Goal: Task Accomplishment & Management: Complete application form

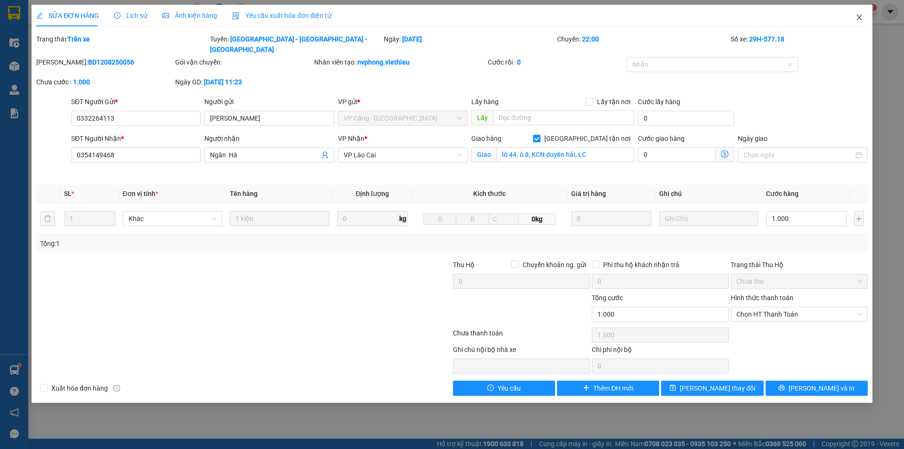
click at [861, 20] on icon "close" at bounding box center [858, 18] width 5 height 6
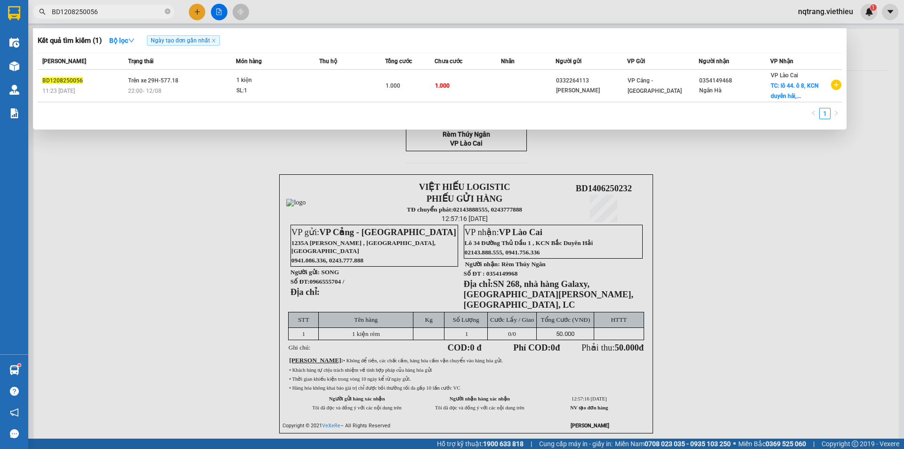
drag, startPoint x: 112, startPoint y: 15, endPoint x: 92, endPoint y: 13, distance: 19.4
click at [61, 6] on span "BD1208250056" at bounding box center [103, 12] width 141 height 14
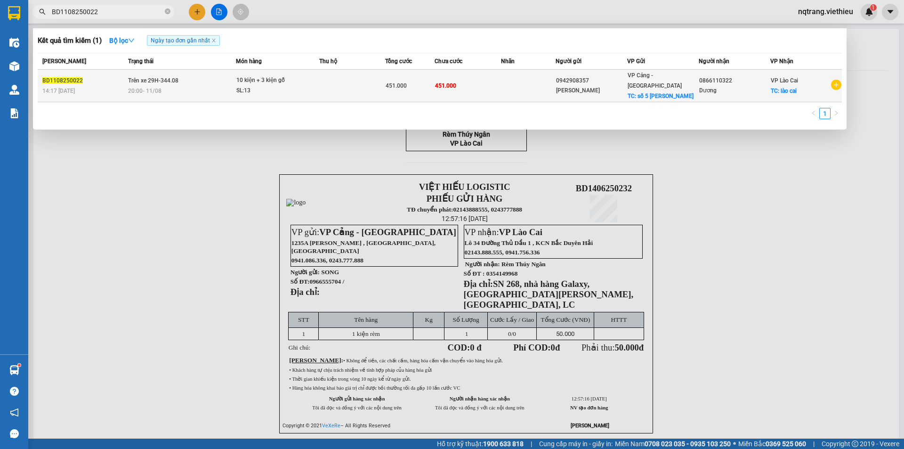
type input "BD1108250022"
click at [488, 82] on td "451.000" at bounding box center [468, 86] width 66 height 32
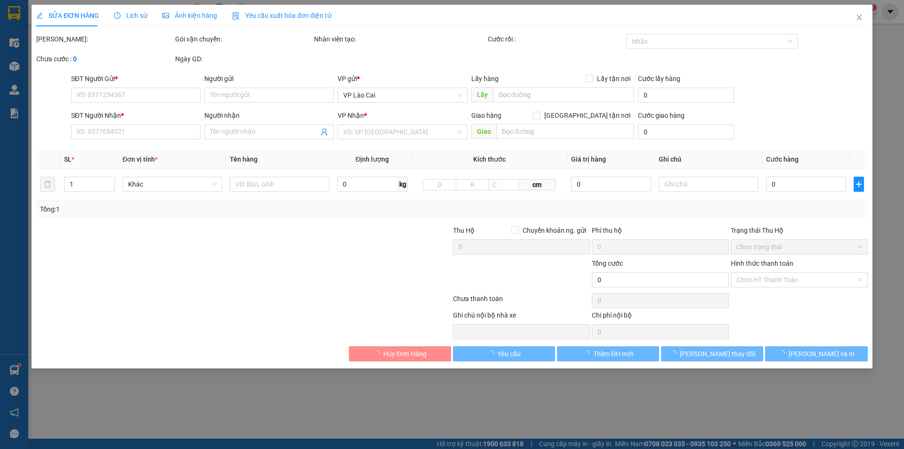
type input "0942908357"
type input "[PERSON_NAME]"
checkbox input "true"
type input "số 5 [PERSON_NAME] -văn điển -thanh trì"
type input "0866110322"
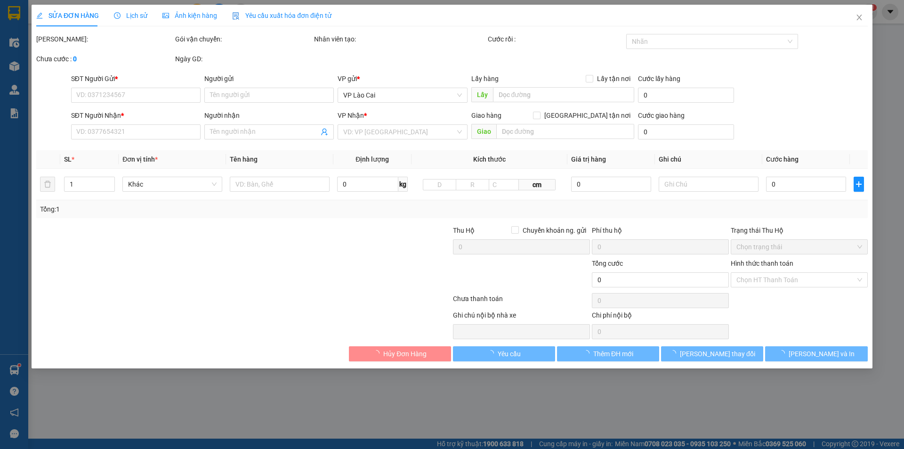
type input "Dương"
checkbox input "true"
type input "lào cai"
type input "451.000"
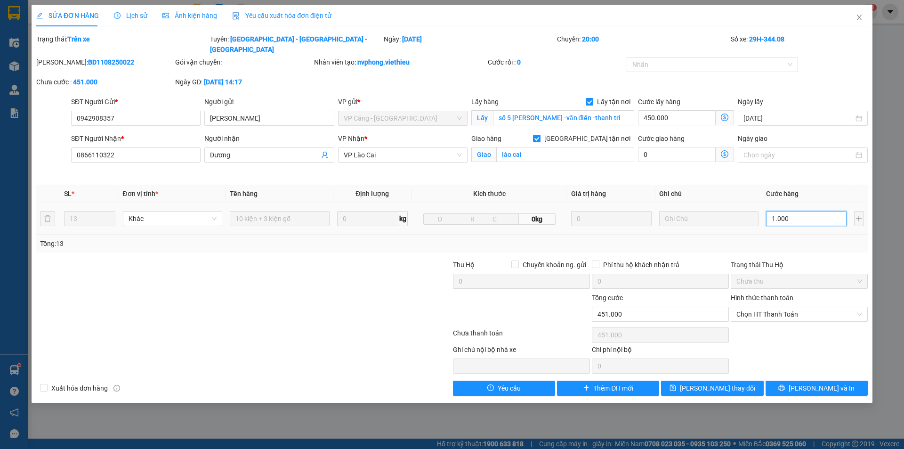
click at [800, 211] on input "1.000" at bounding box center [806, 218] width 80 height 15
type input "450.008"
type input "8"
type input "450.085"
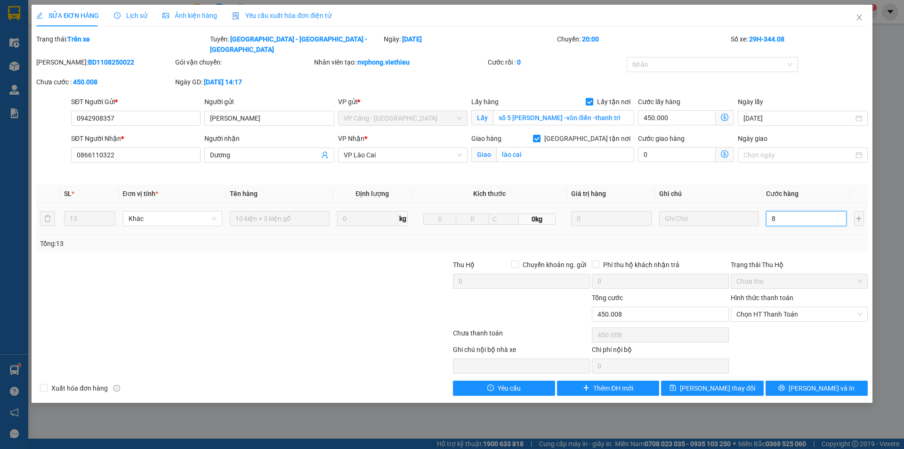
type input "450.085"
type input "85"
type input "450.850"
type input "850"
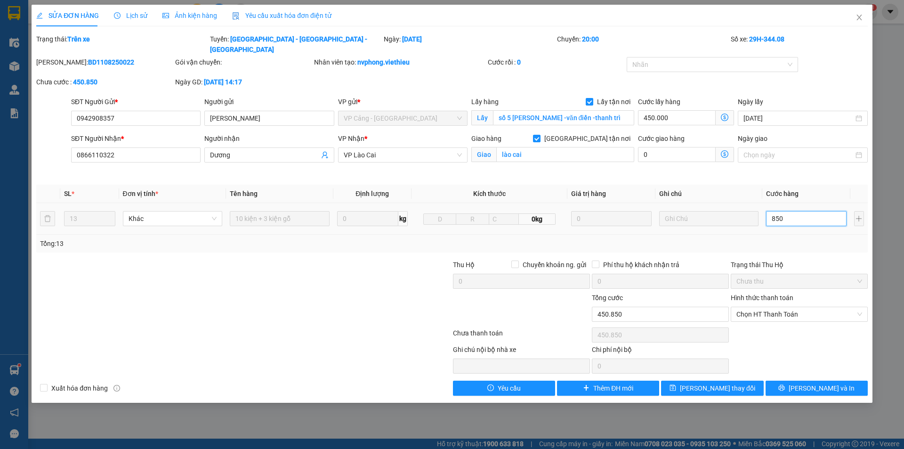
type input "458.500"
type input "85.000"
type input "535.000"
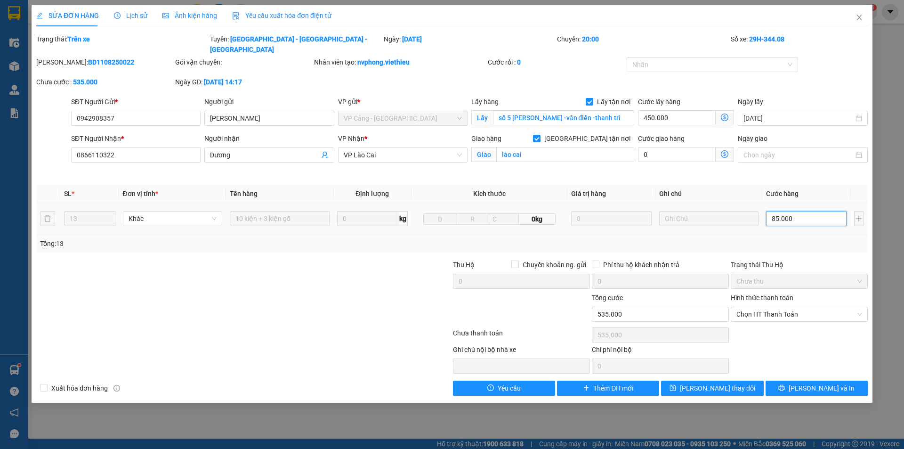
type input "1.300.000"
type input "850.000"
click at [810, 383] on span "[PERSON_NAME] và In" at bounding box center [822, 388] width 66 height 10
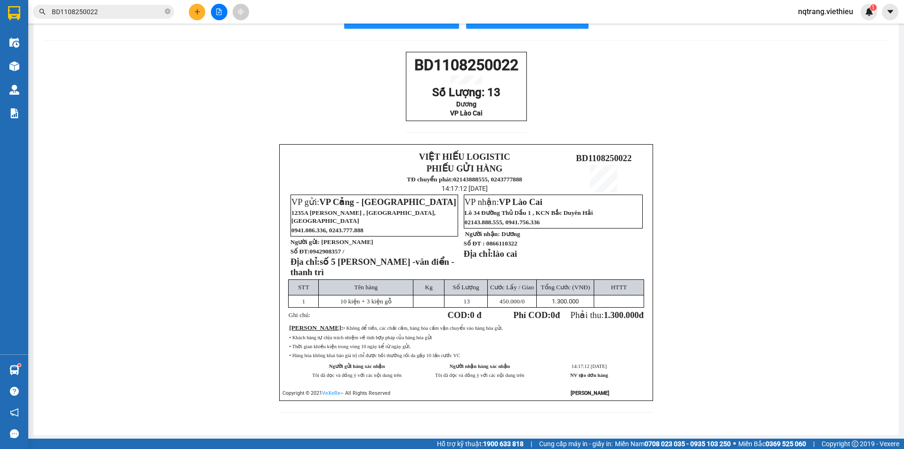
scroll to position [45, 0]
